Goal: Register for event/course

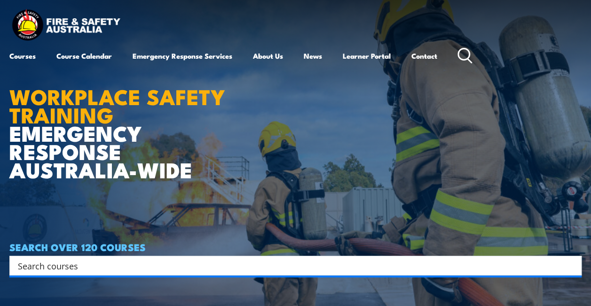
click at [556, 22] on div "Courses Course Calendar Emergency Response Services Services Overview Emergency…" at bounding box center [295, 38] width 572 height 60
click at [469, 57] on circle at bounding box center [463, 54] width 11 height 11
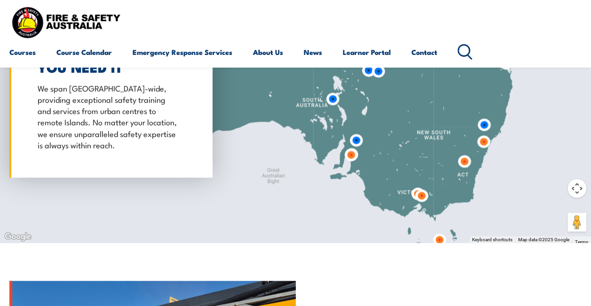
scroll to position [937, 0]
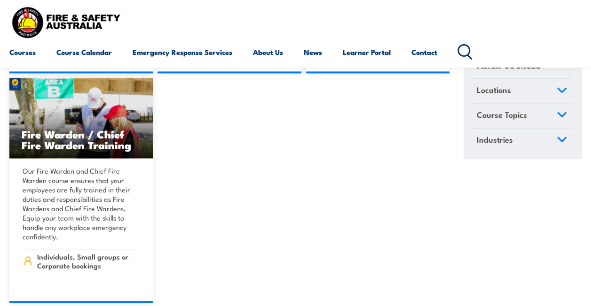
scroll to position [11380, 0]
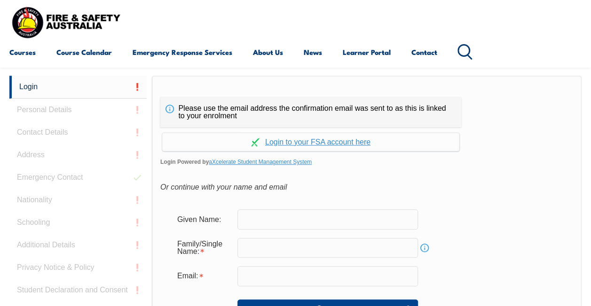
scroll to position [222, 0]
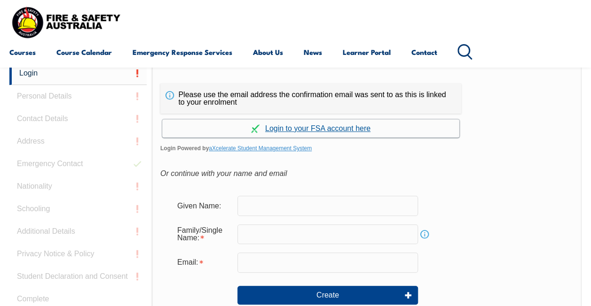
click at [334, 132] on link "Continue with aXcelerate" at bounding box center [310, 128] width 297 height 18
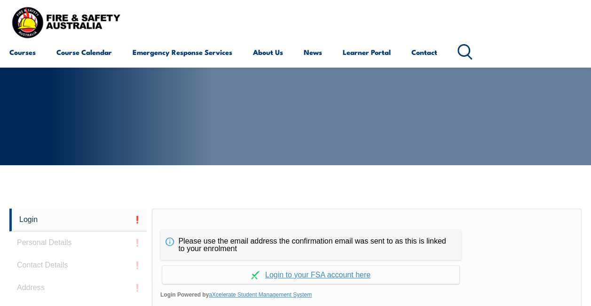
scroll to position [82, 0]
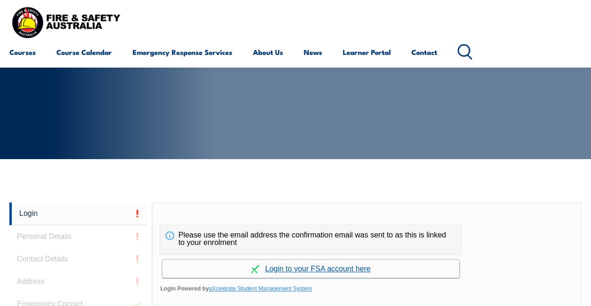
click at [309, 275] on link "Continue with aXcelerate" at bounding box center [310, 269] width 297 height 18
